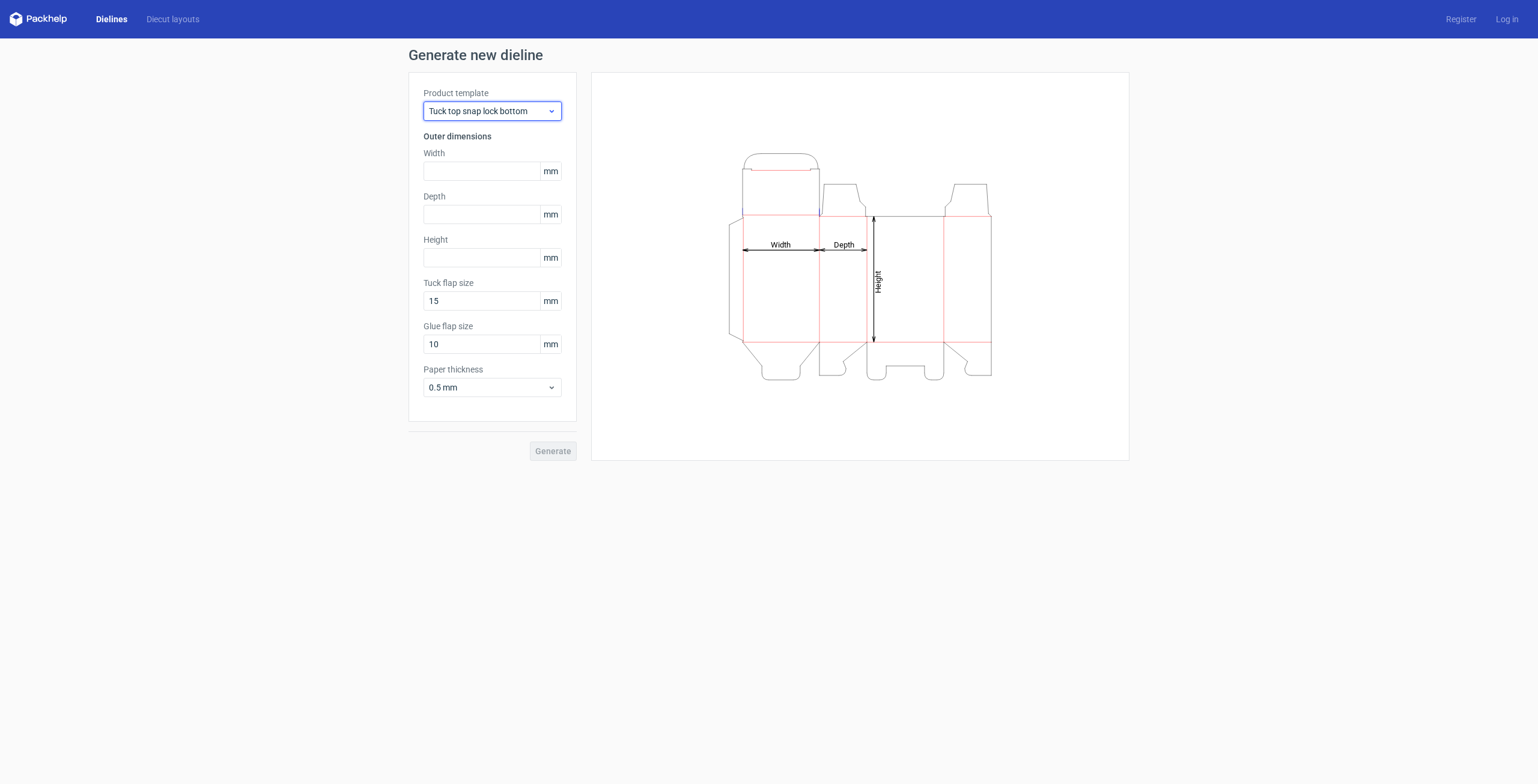
click at [531, 110] on span "Tuck top snap lock bottom" at bounding box center [488, 111] width 118 height 12
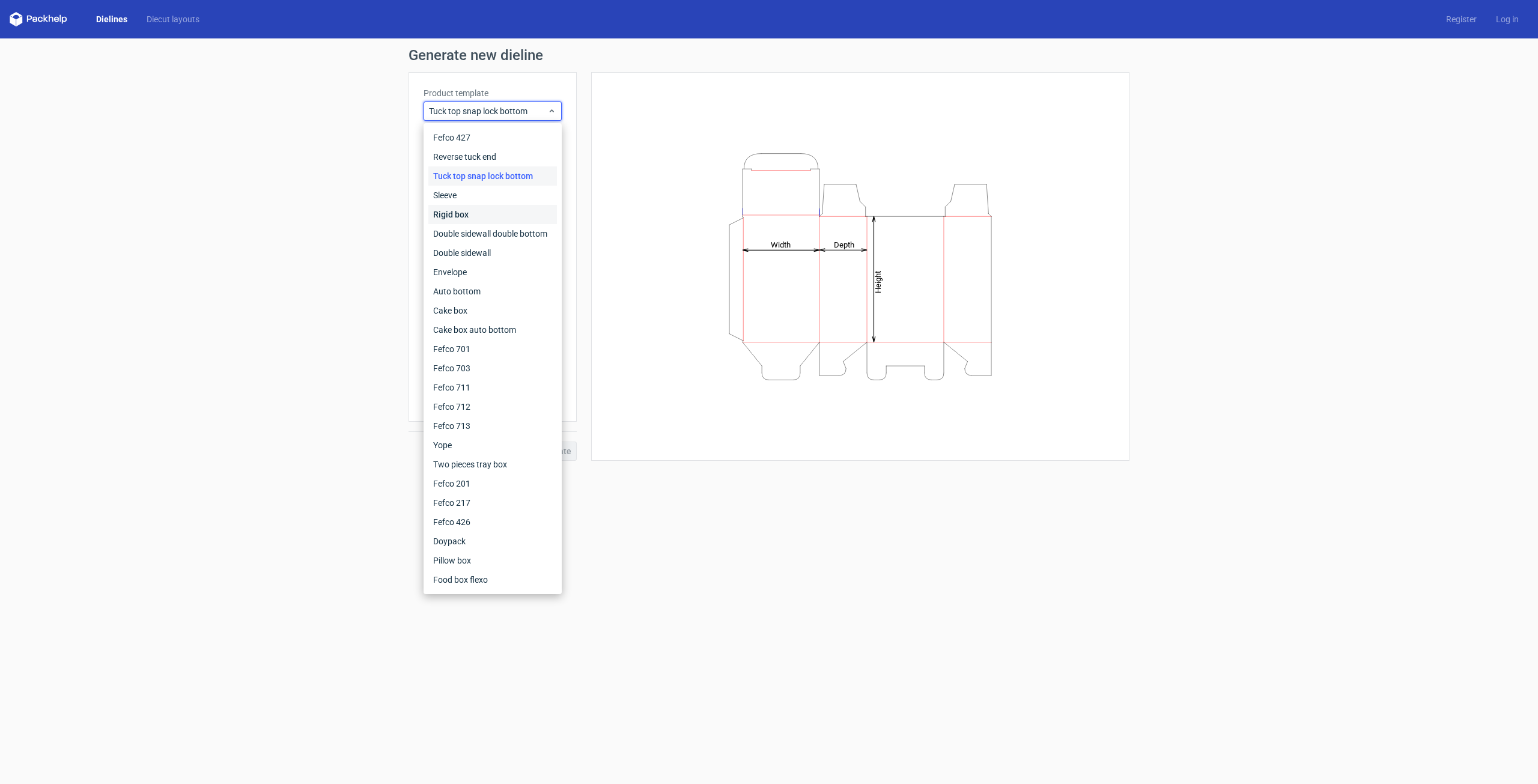
click at [487, 211] on div "Rigid box" at bounding box center [492, 214] width 129 height 20
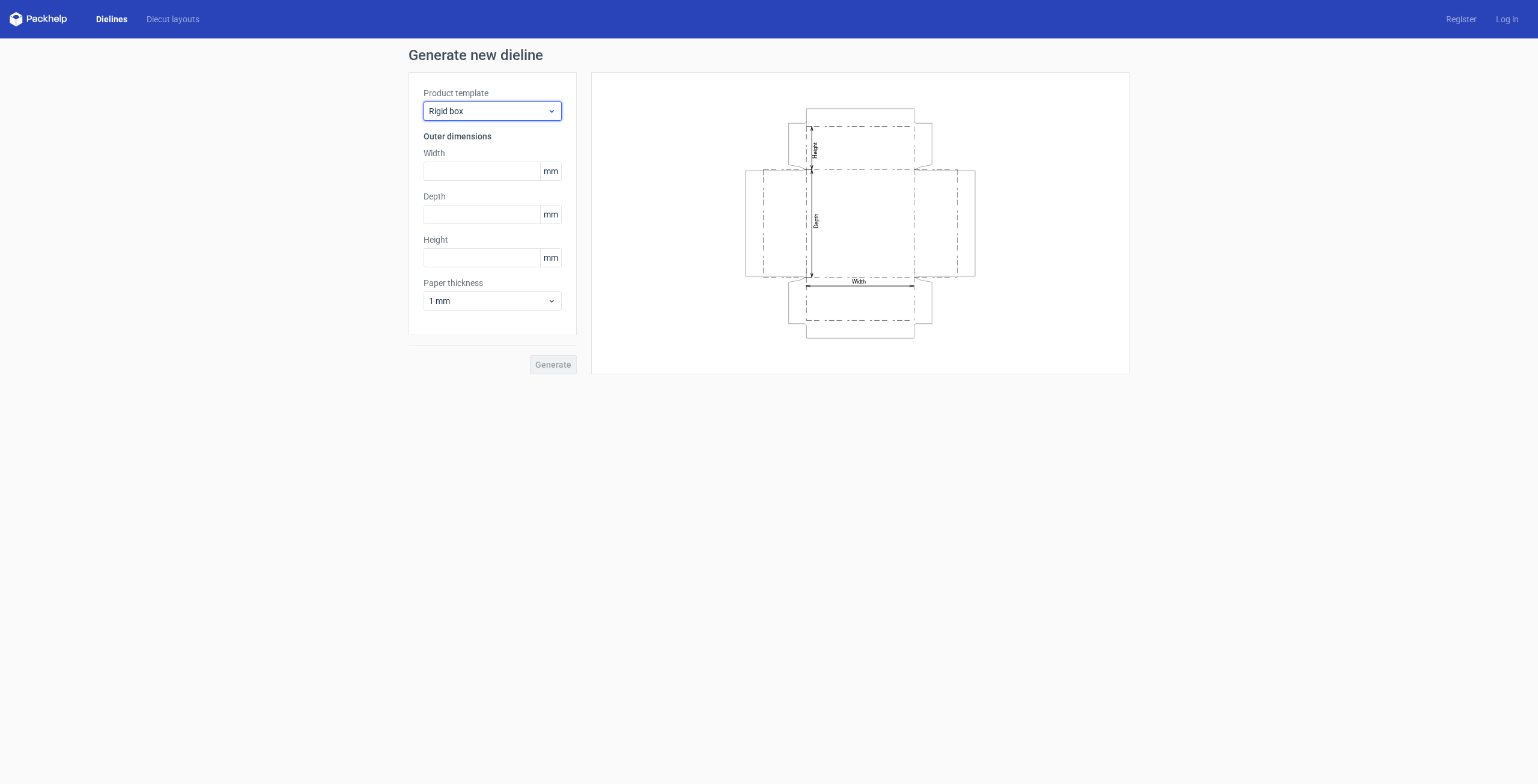
click at [490, 110] on span "Rigid box" at bounding box center [488, 111] width 118 height 12
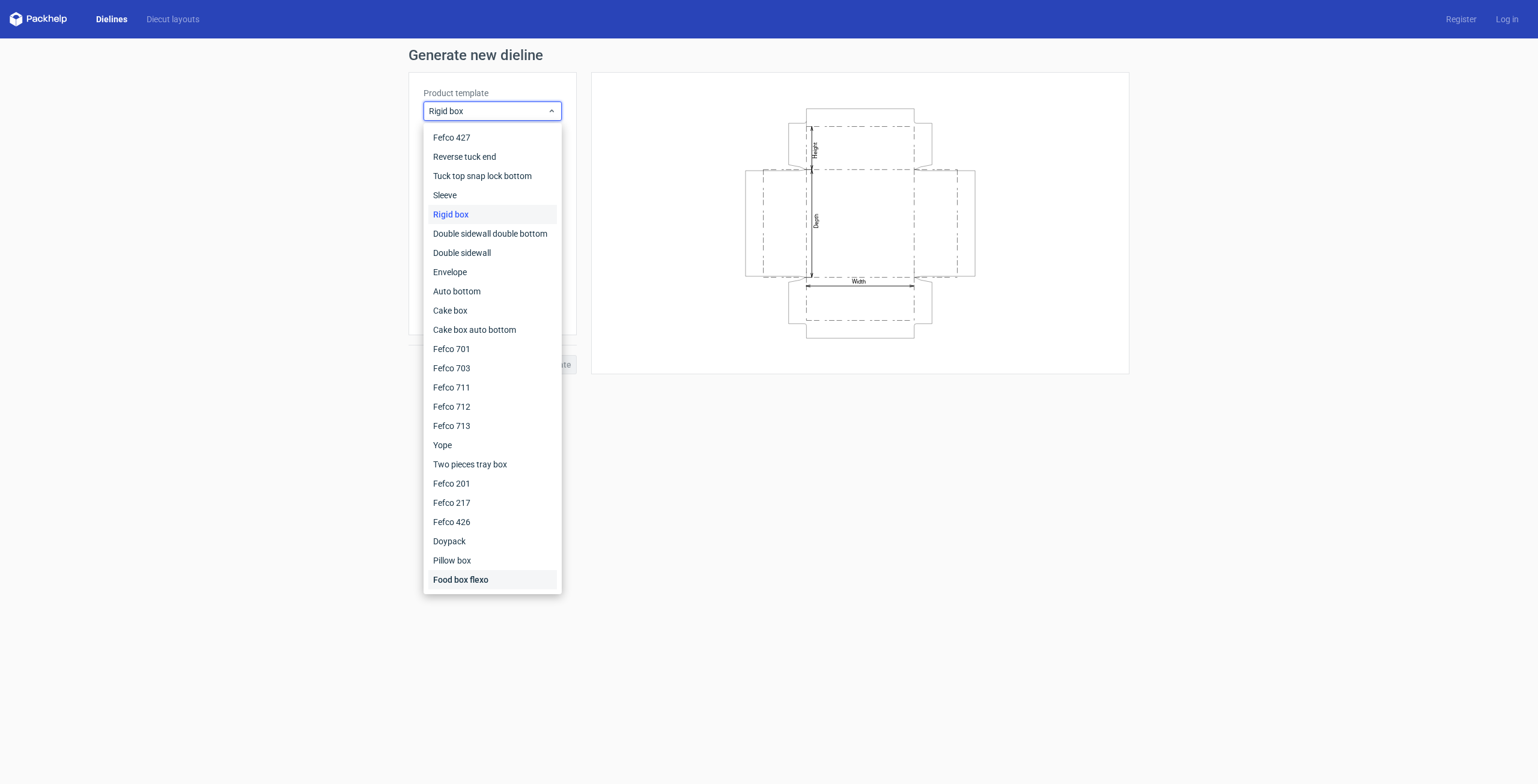
click at [479, 577] on div "Food box flexo" at bounding box center [492, 579] width 129 height 20
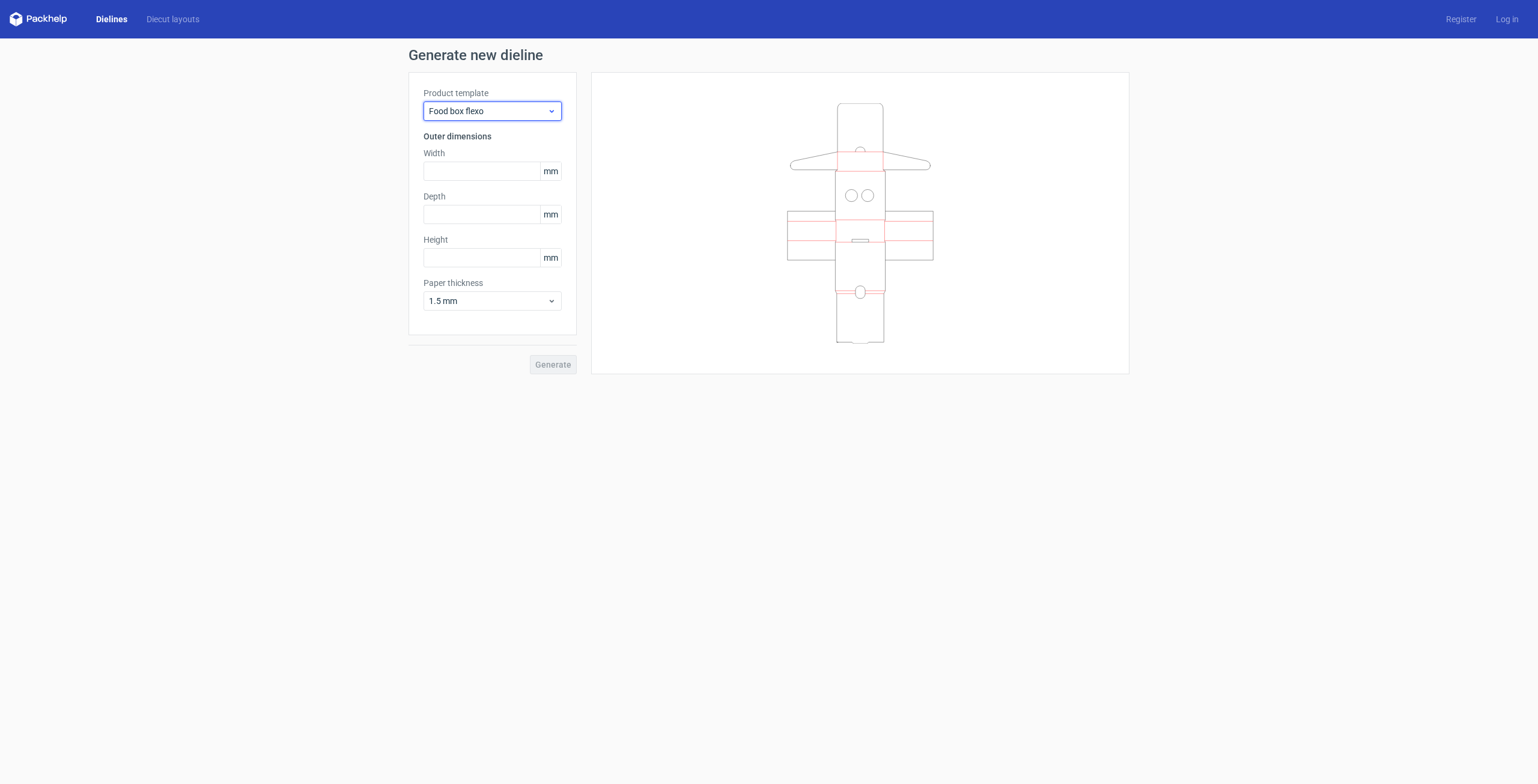
click at [520, 115] on span "Food box flexo" at bounding box center [488, 111] width 118 height 12
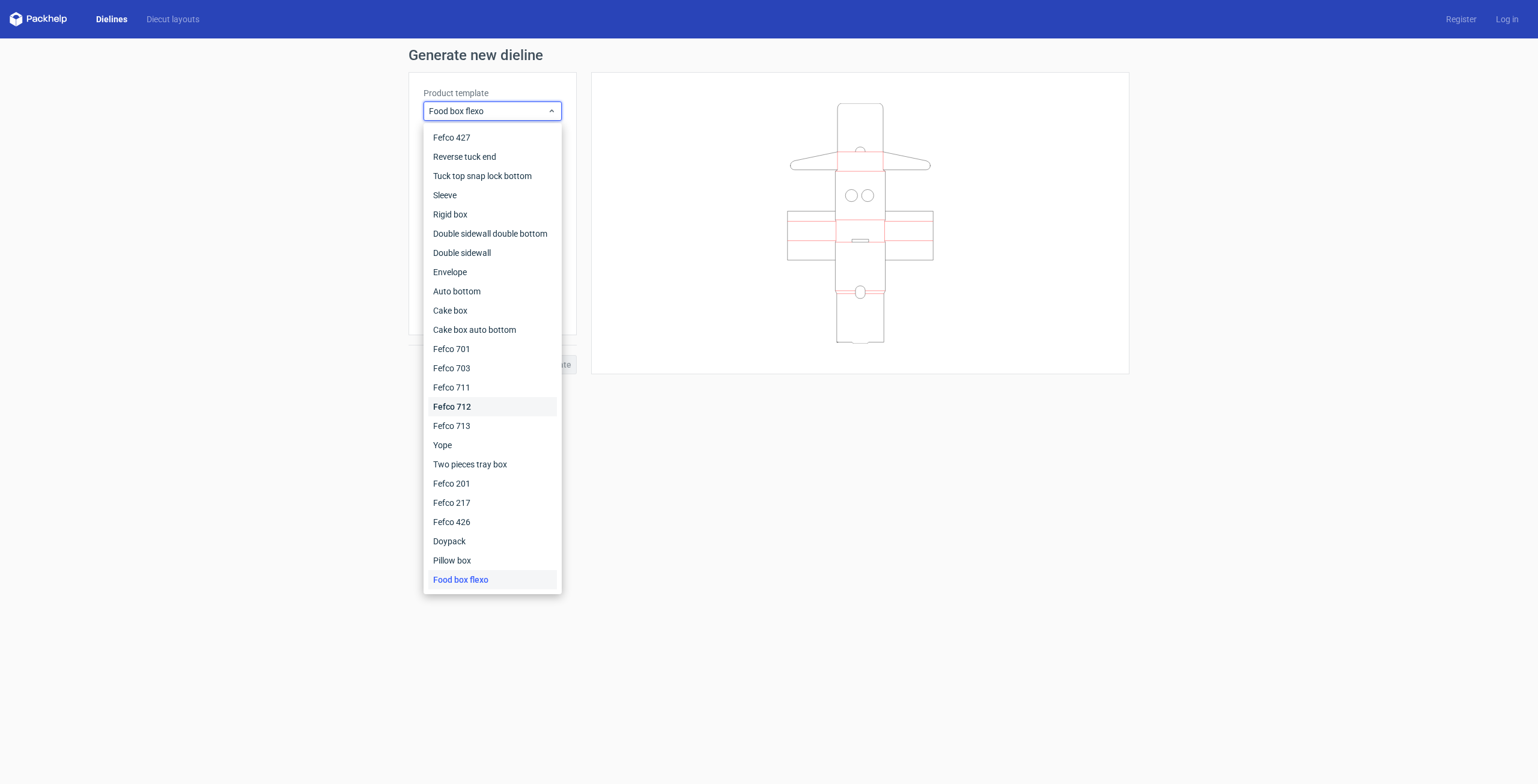
click at [502, 414] on div "Fefco 712" at bounding box center [492, 407] width 129 height 20
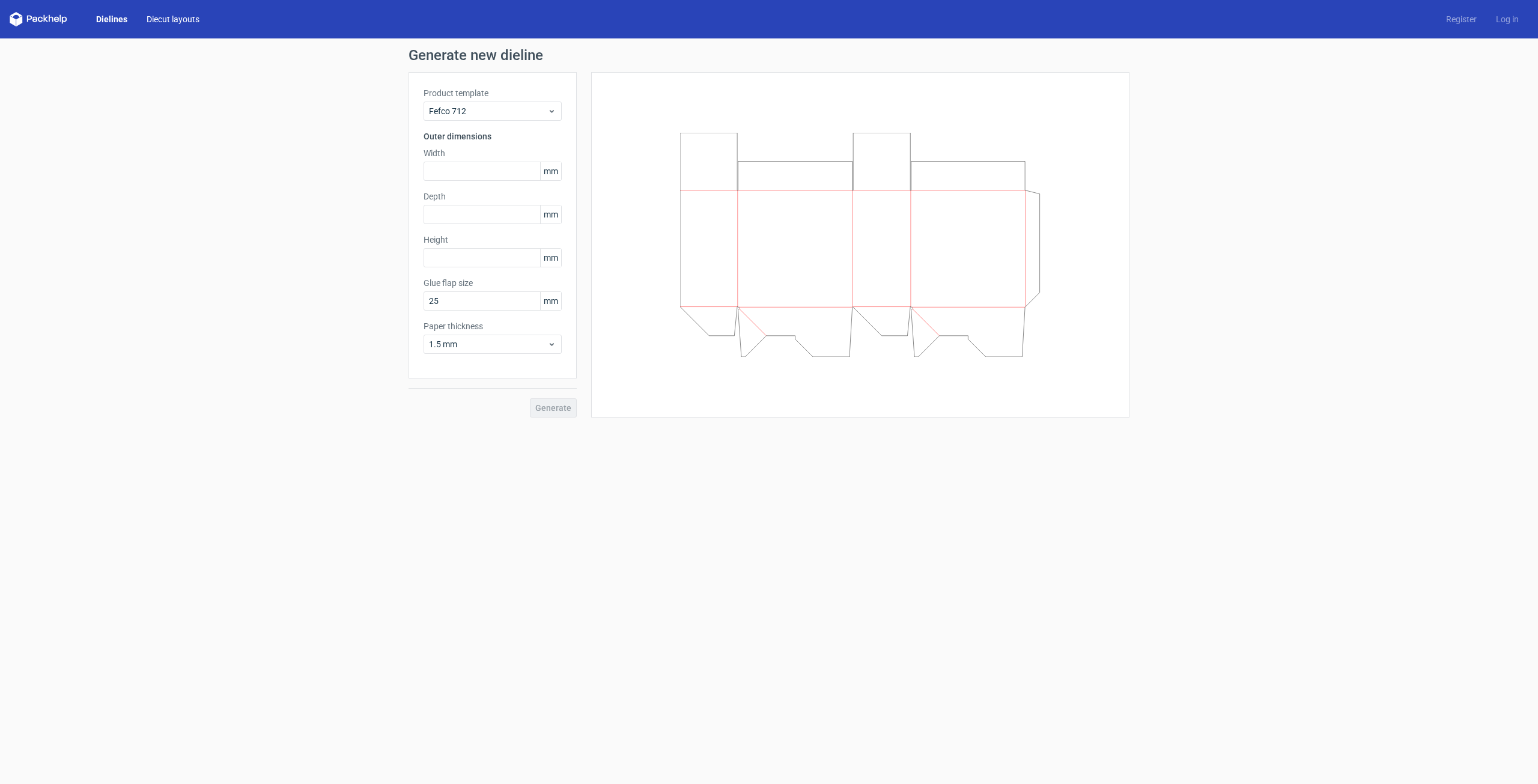
click at [197, 22] on link "Diecut layouts" at bounding box center [172, 19] width 72 height 12
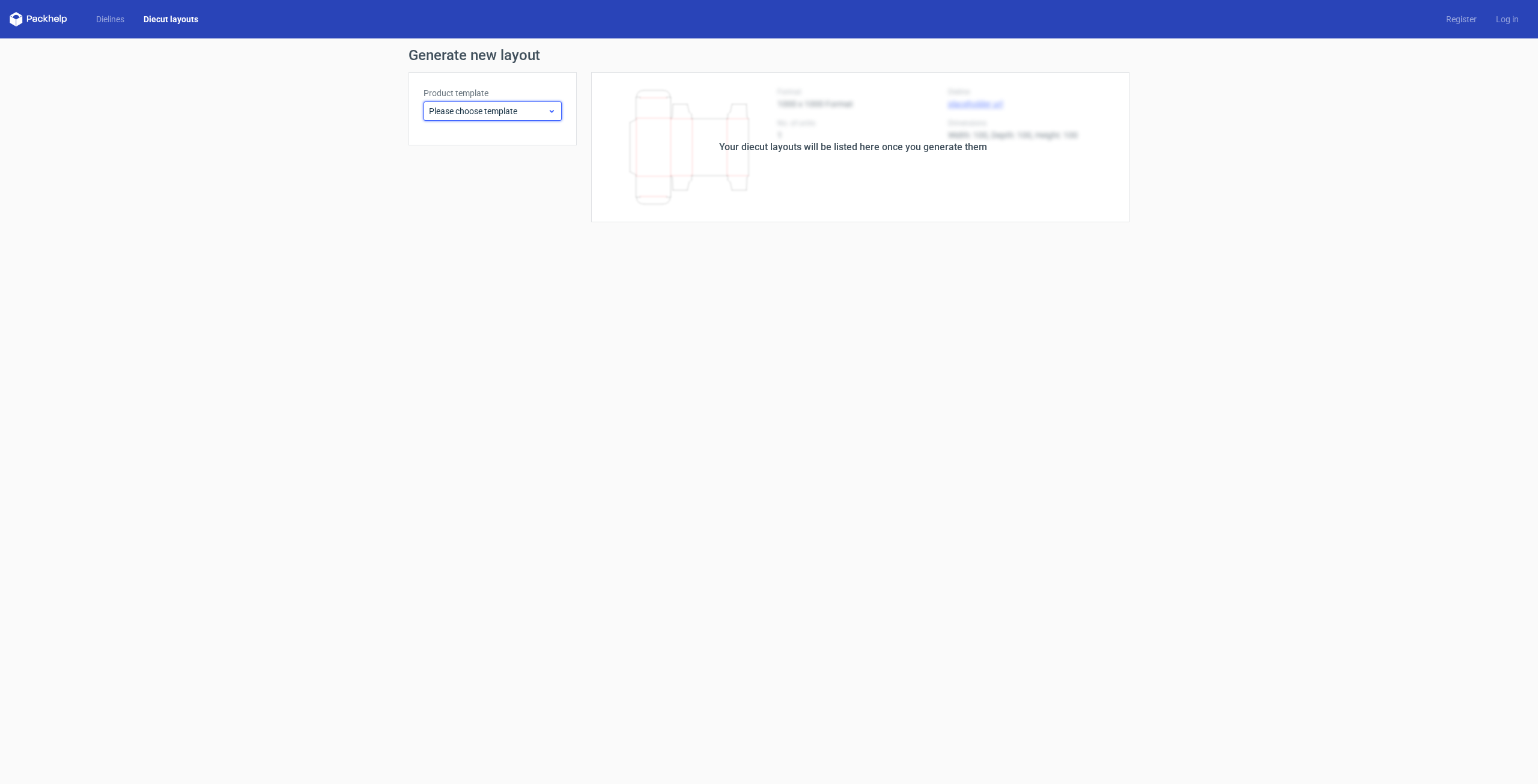
click at [540, 114] on span "Please choose template" at bounding box center [488, 111] width 118 height 12
